Goal: Information Seeking & Learning: Understand process/instructions

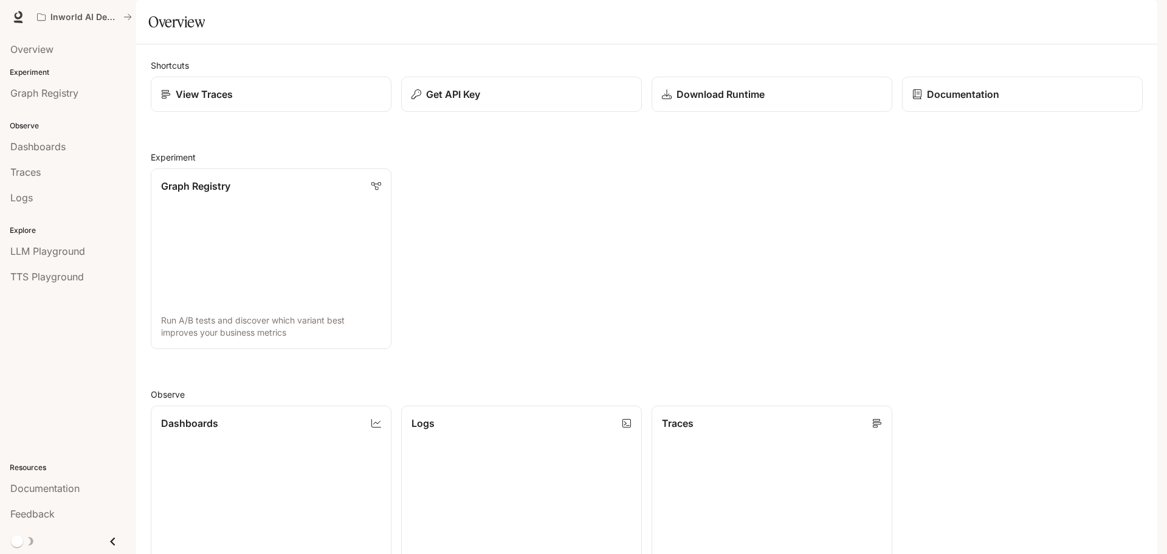
scroll to position [323, 0]
click at [30, 484] on span "Documentation" at bounding box center [44, 488] width 69 height 15
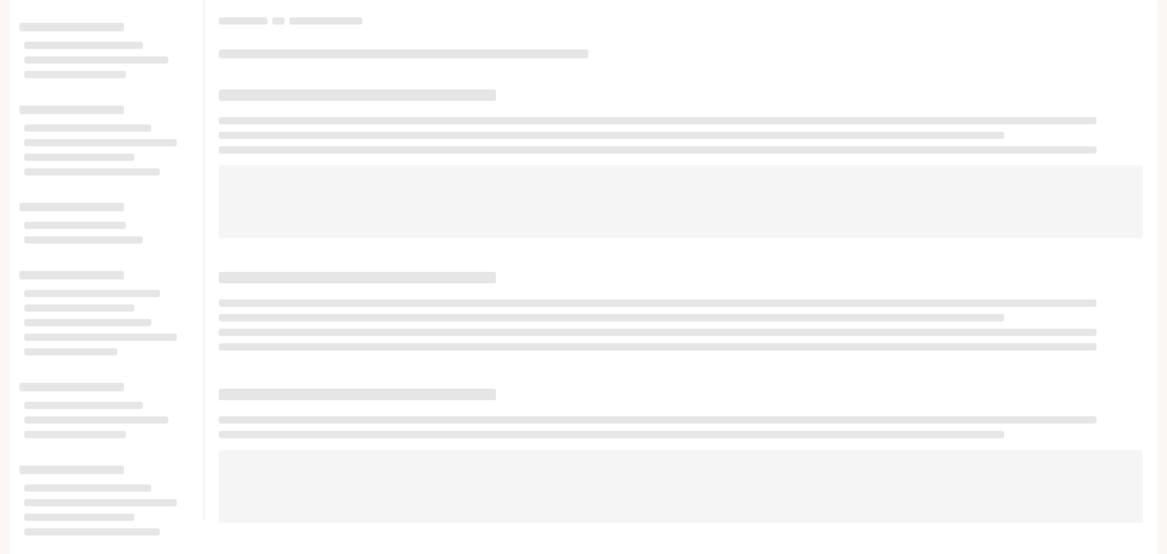
click at [749, 224] on span at bounding box center [681, 201] width 924 height 73
click at [1136, 16] on icon "button" at bounding box center [1140, 17] width 10 height 10
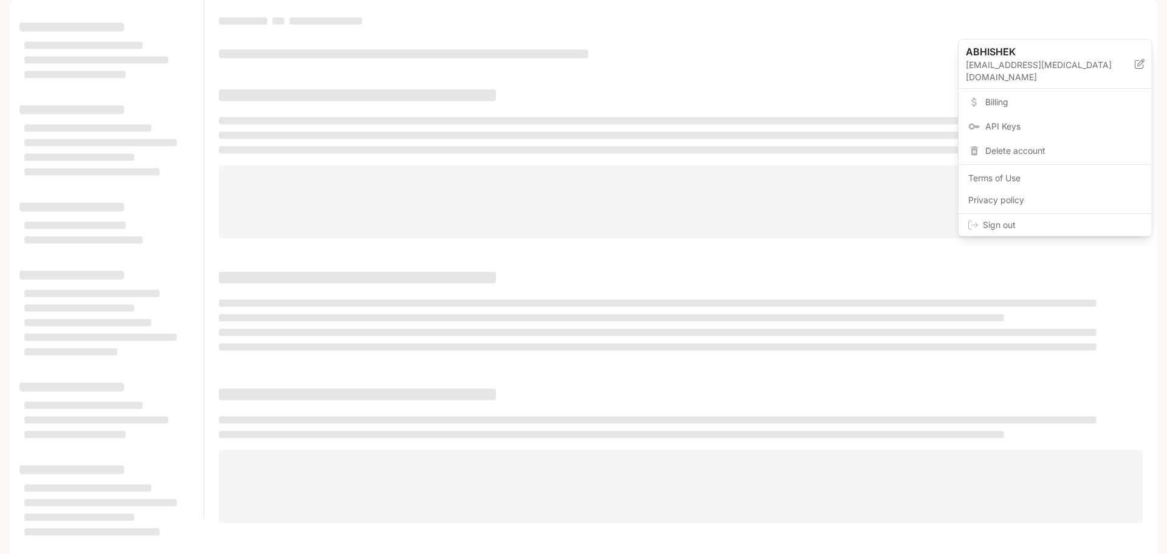
click at [798, 249] on div at bounding box center [583, 277] width 1167 height 554
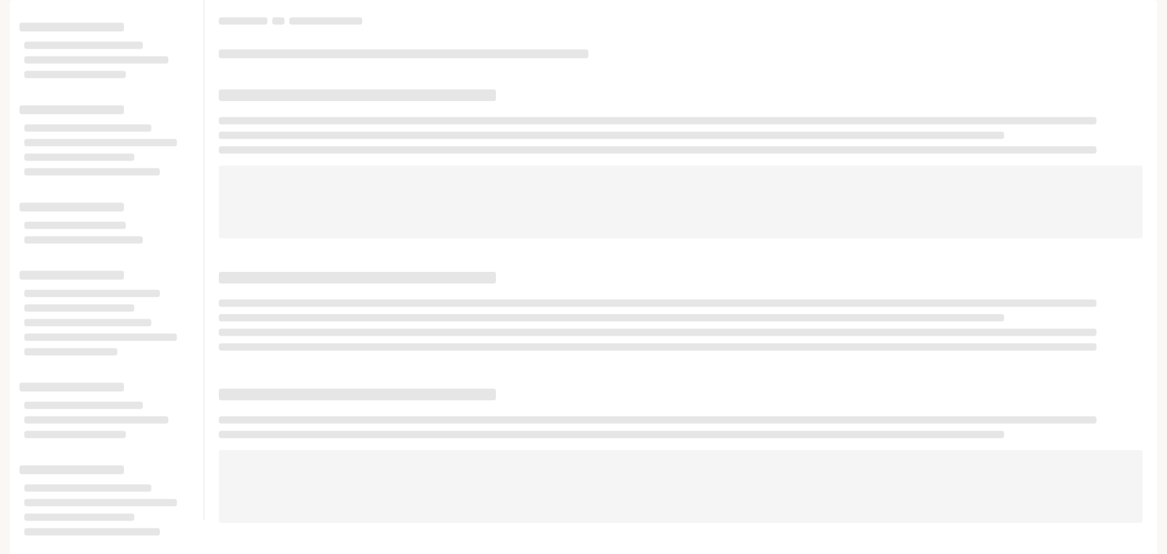
click at [1092, 10] on span "Documentation" at bounding box center [1086, 17] width 64 height 15
click at [1143, 9] on div "button" at bounding box center [1139, 17] width 17 height 17
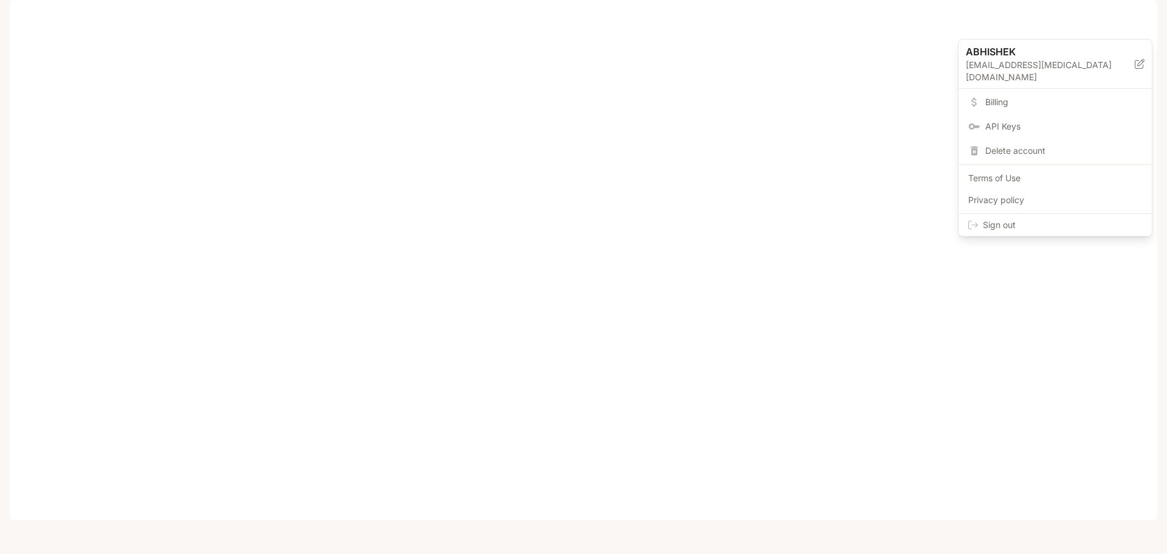
click at [978, 369] on div at bounding box center [583, 277] width 1167 height 554
click at [1141, 18] on icon "button" at bounding box center [1140, 17] width 10 height 10
click at [685, 86] on div at bounding box center [583, 277] width 1167 height 554
